Goal: Task Accomplishment & Management: Use online tool/utility

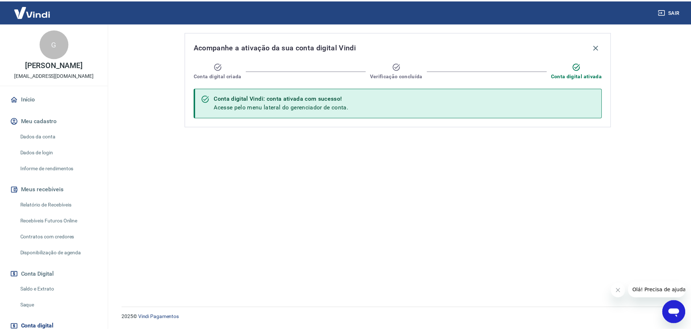
scroll to position [48, 0]
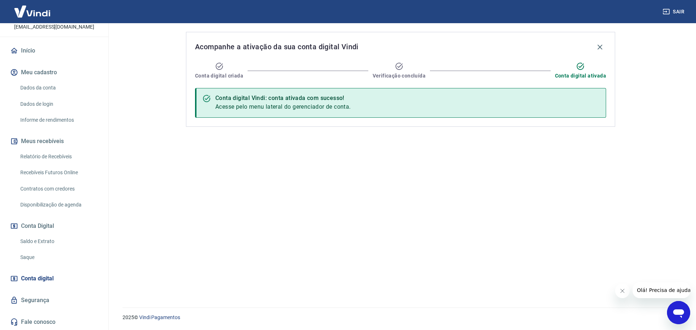
click at [59, 238] on link "Saldo e Extrato" at bounding box center [58, 241] width 82 height 15
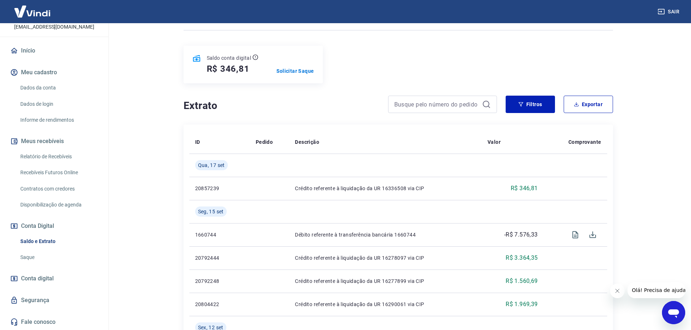
scroll to position [73, 0]
click at [34, 251] on link "Saque" at bounding box center [58, 257] width 82 height 15
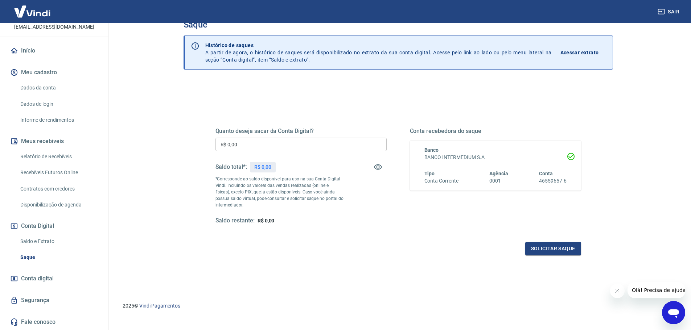
scroll to position [28, 0]
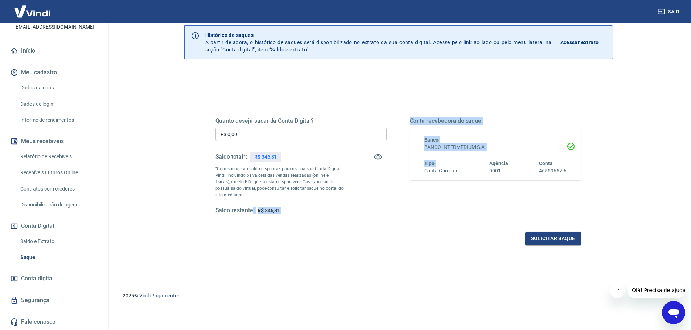
drag, startPoint x: 418, startPoint y: 195, endPoint x: 249, endPoint y: 204, distance: 169.7
click at [250, 204] on div "Quanto deseja sacar da Conta Digital? R$ 0,00 ​ Saldo total*: R$ 346,81 *Corres…" at bounding box center [398, 166] width 366 height 97
click at [289, 206] on div "Quanto deseja sacar da Conta Digital? R$ 0,00 ​ Saldo total*: R$ 346,81 *Corres…" at bounding box center [300, 166] width 171 height 97
drag, startPoint x: 229, startPoint y: 205, endPoint x: 347, endPoint y: 211, distance: 118.4
click at [342, 211] on div "Quanto deseja sacar da Conta Digital? R$ 0,00 ​ Saldo total*: R$ 346,81 *Corres…" at bounding box center [300, 166] width 171 height 97
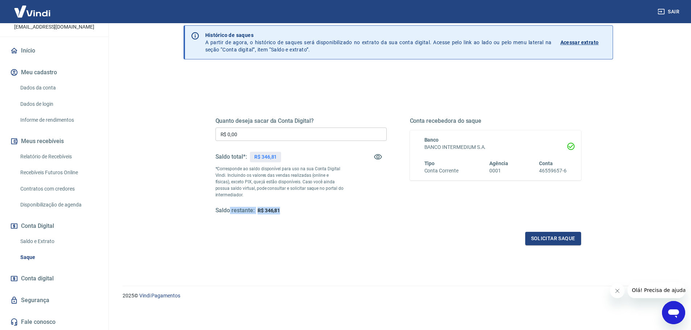
click at [338, 212] on div "Saldo restante: R$ 346,81" at bounding box center [300, 211] width 171 height 8
